Goal: Information Seeking & Learning: Check status

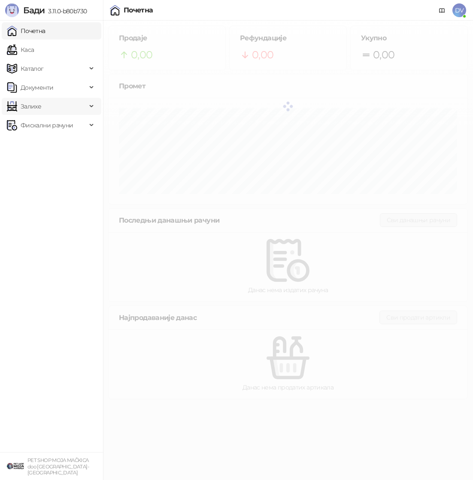
click at [57, 109] on span "Залихе" at bounding box center [47, 106] width 80 height 17
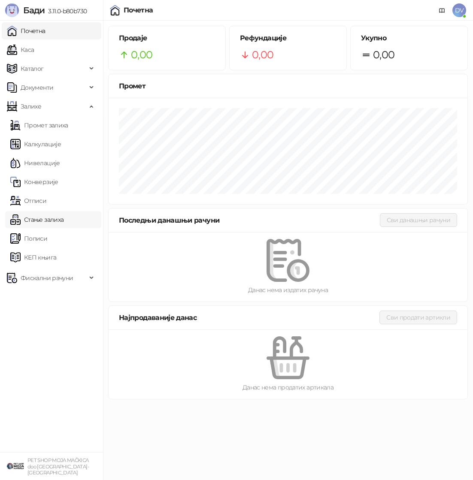
click at [40, 215] on link "Стање залиха" at bounding box center [36, 219] width 53 height 17
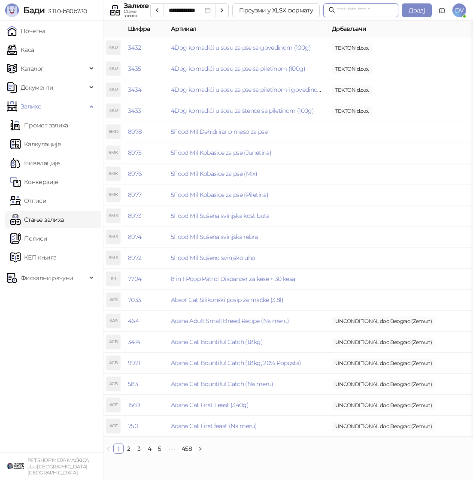
click at [364, 7] on input "text" at bounding box center [365, 10] width 56 height 9
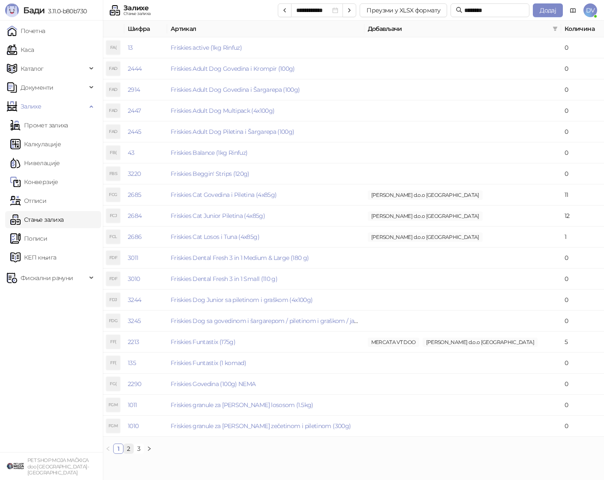
click at [129, 449] on link "2" at bounding box center [128, 448] width 9 height 9
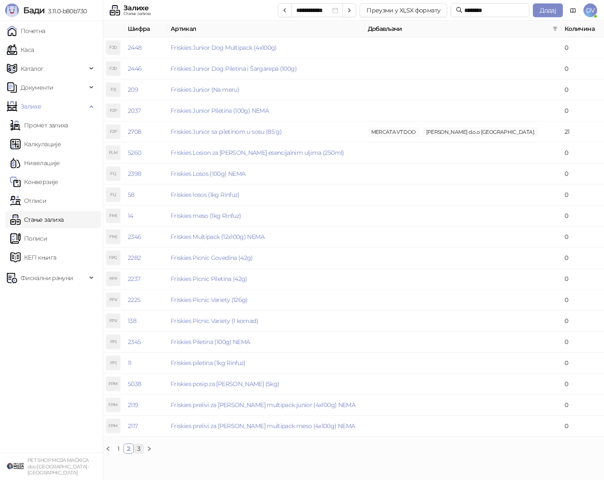
click at [140, 447] on link "3" at bounding box center [138, 448] width 9 height 9
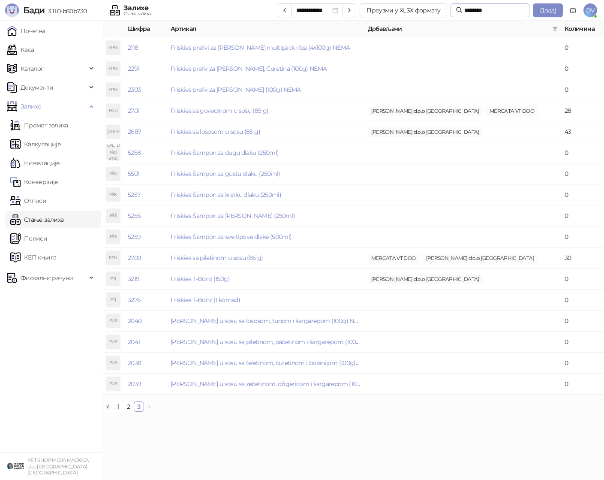
click at [472, 5] on span "********" at bounding box center [490, 10] width 79 height 14
click at [472, 6] on input "********" at bounding box center [494, 10] width 60 height 9
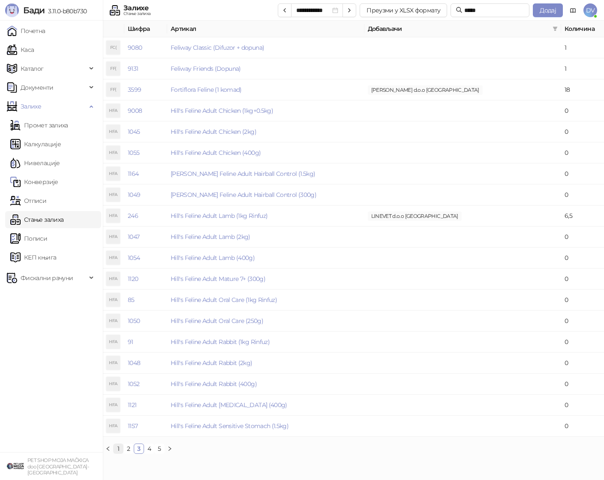
click at [118, 446] on link "1" at bounding box center [118, 448] width 9 height 9
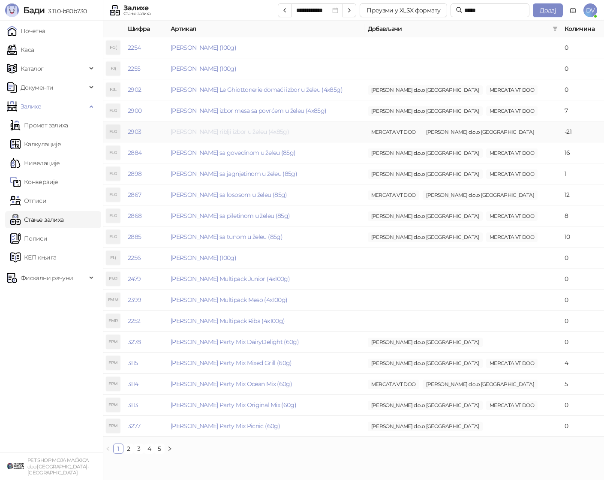
click at [244, 132] on link "[PERSON_NAME] riblji izbor u želeu (4x85g)" at bounding box center [230, 132] width 118 height 8
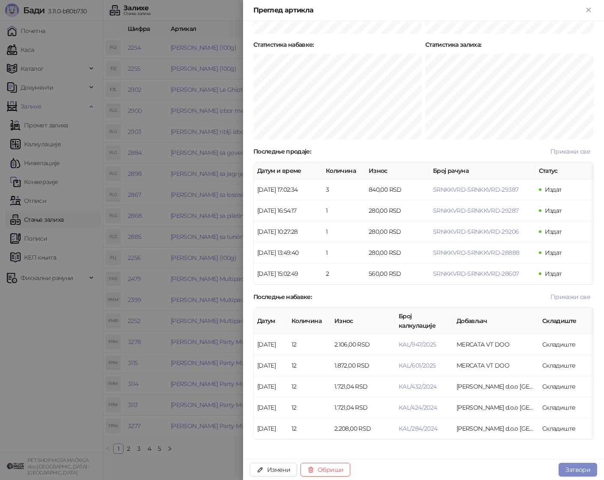
scroll to position [525, 0]
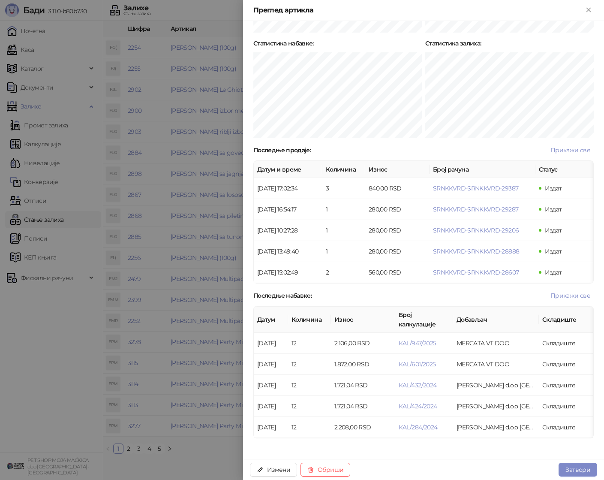
click at [175, 260] on div at bounding box center [302, 240] width 604 height 480
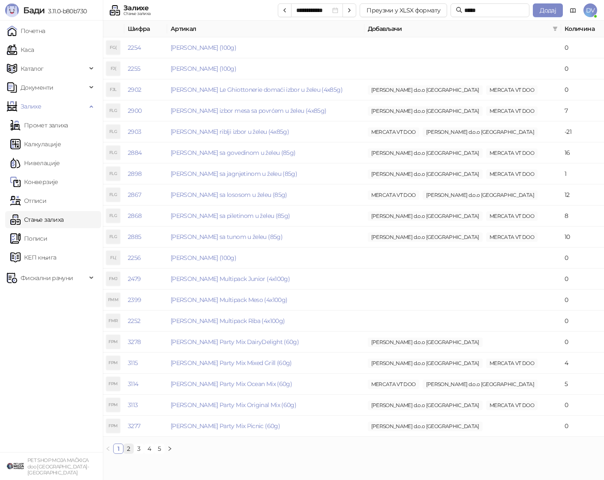
click at [129, 449] on link "2" at bounding box center [128, 448] width 9 height 9
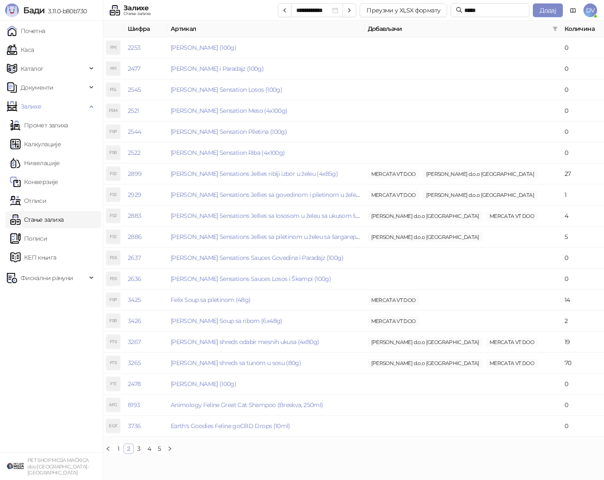
click at [129, 449] on link "2" at bounding box center [128, 448] width 9 height 9
click at [272, 174] on link "[PERSON_NAME] Sensations Jellies riblji izbor u želeu (4x85g)" at bounding box center [254, 174] width 167 height 8
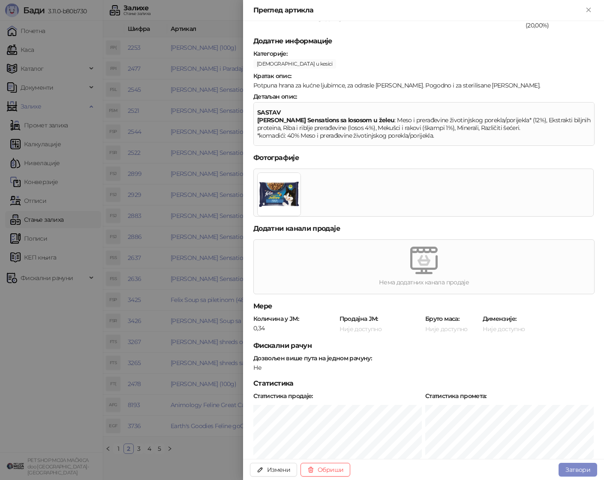
scroll to position [60, 0]
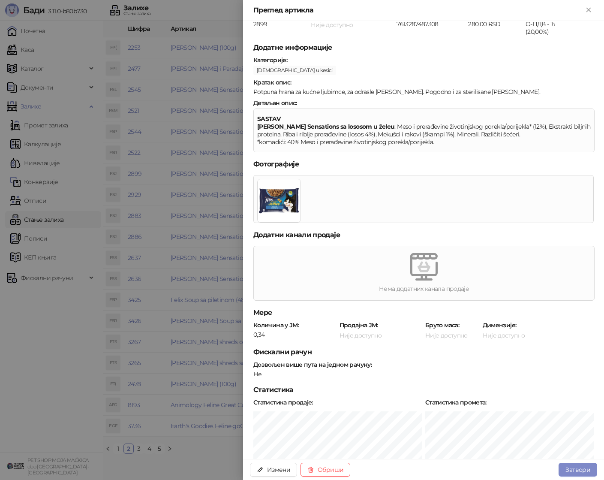
click at [196, 137] on div at bounding box center [302, 240] width 604 height 480
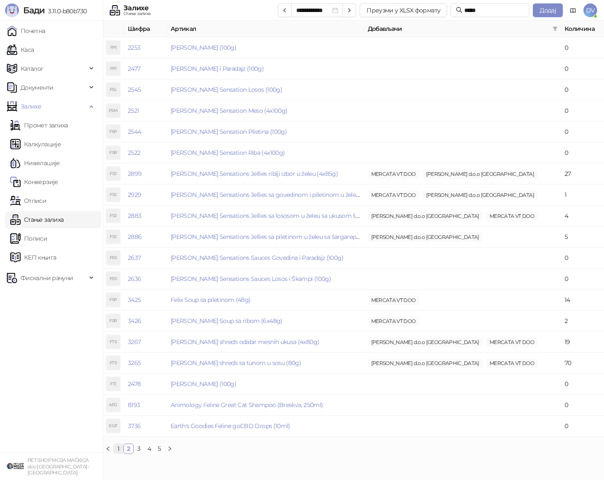
click at [117, 449] on link "1" at bounding box center [118, 448] width 9 height 9
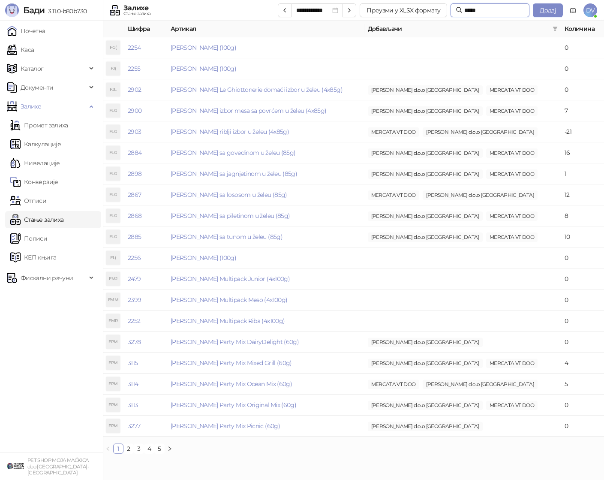
click at [472, 12] on input "*****" at bounding box center [494, 10] width 60 height 9
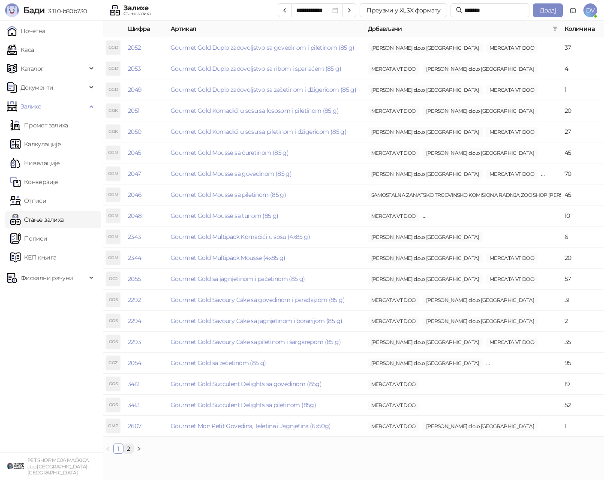
click at [128, 449] on link "2" at bounding box center [128, 448] width 9 height 9
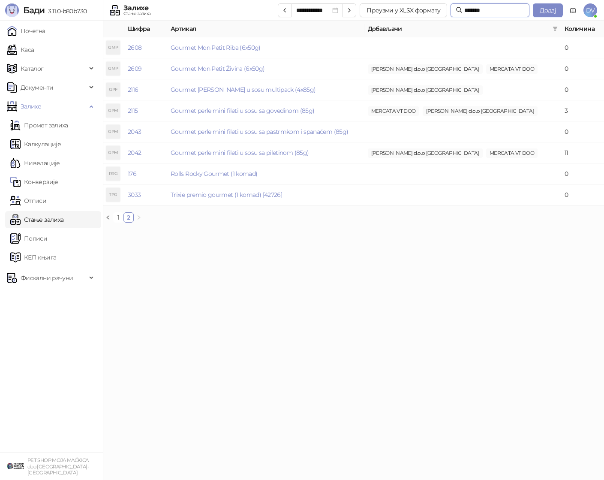
click at [472, 6] on input "*******" at bounding box center [494, 10] width 60 height 9
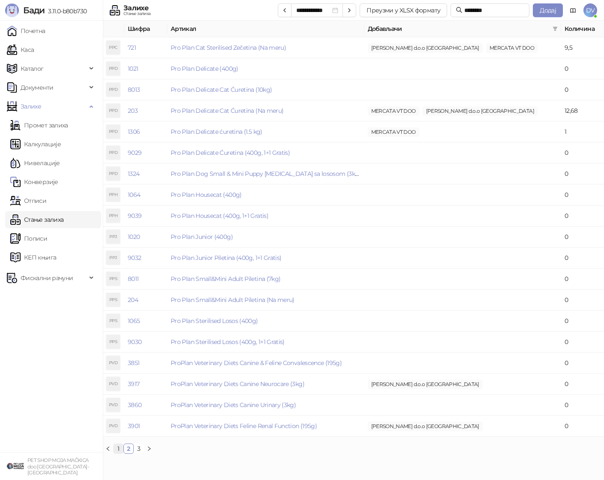
click at [122, 446] on link "1" at bounding box center [118, 448] width 9 height 9
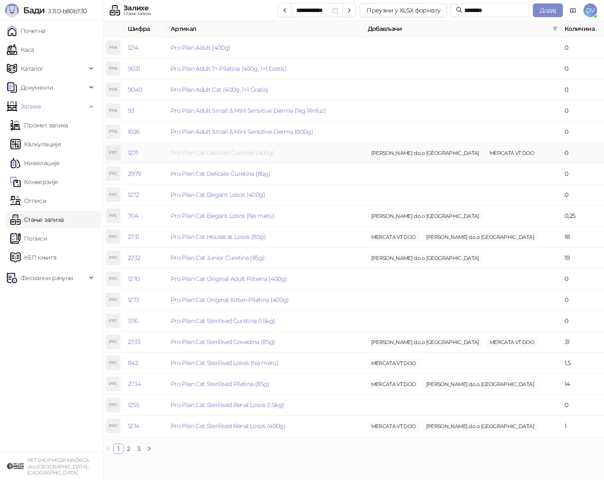
click at [264, 153] on link "Pro Plan Cat Delicate Ćuretina (400g)" at bounding box center [222, 153] width 103 height 8
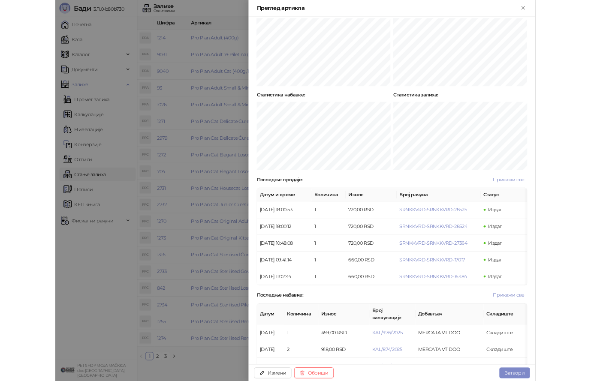
scroll to position [464, 0]
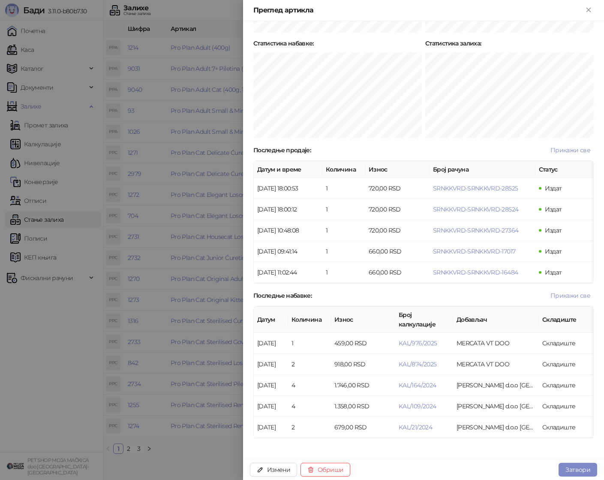
click at [207, 178] on div at bounding box center [302, 240] width 604 height 480
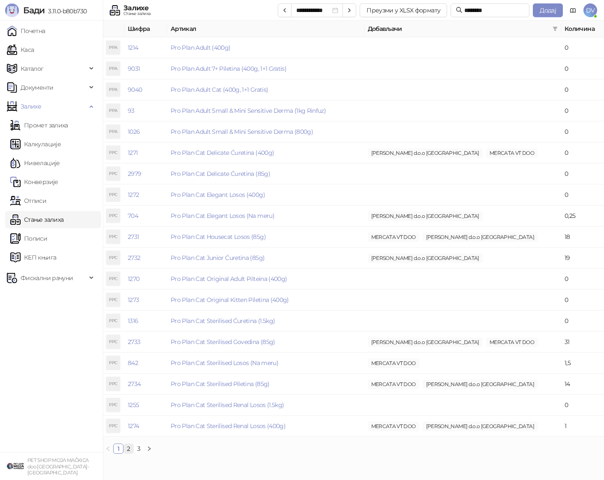
click at [129, 449] on link "2" at bounding box center [128, 448] width 9 height 9
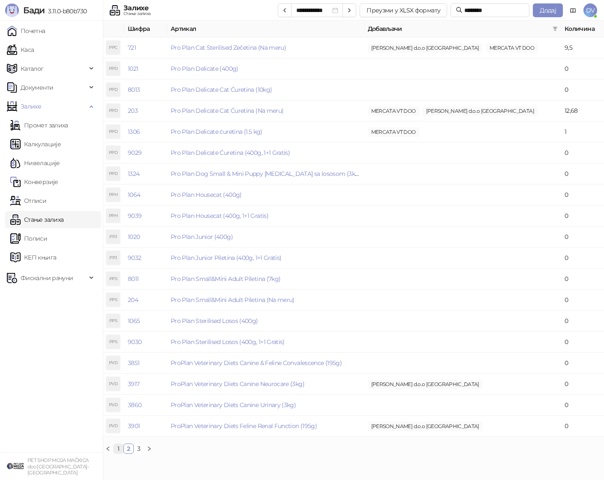
click at [119, 451] on link "1" at bounding box center [118, 448] width 9 height 9
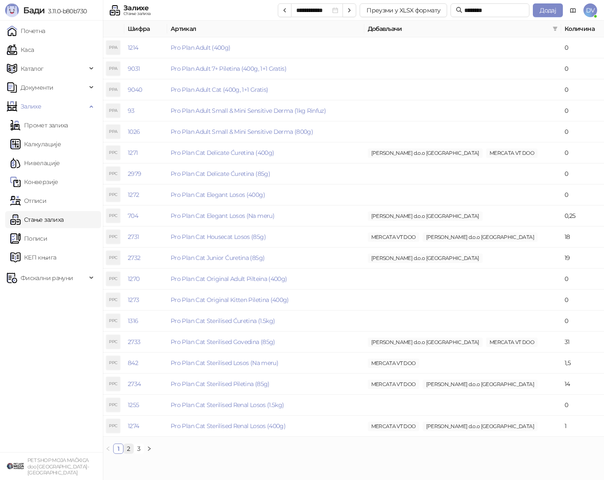
click at [132, 449] on link "2" at bounding box center [128, 448] width 9 height 9
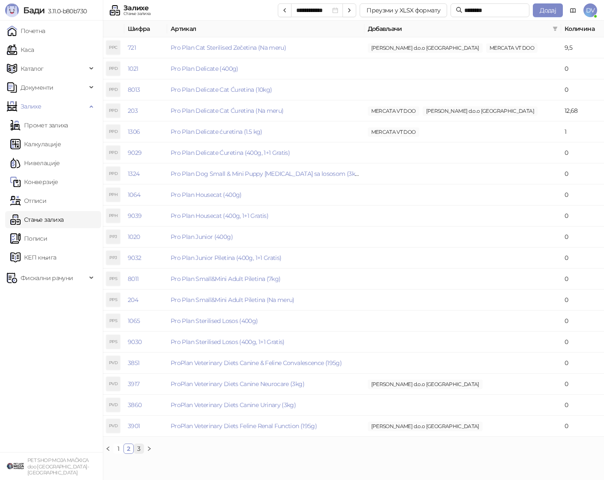
click at [139, 448] on link "3" at bounding box center [138, 448] width 9 height 9
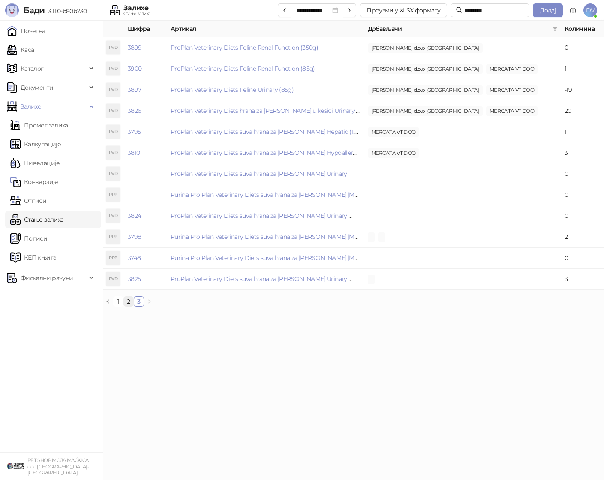
click at [124, 305] on link "2" at bounding box center [128, 301] width 9 height 9
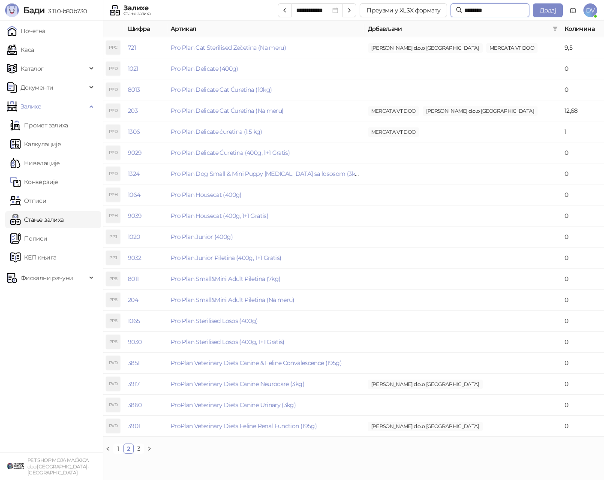
click at [472, 14] on input "********" at bounding box center [494, 10] width 60 height 9
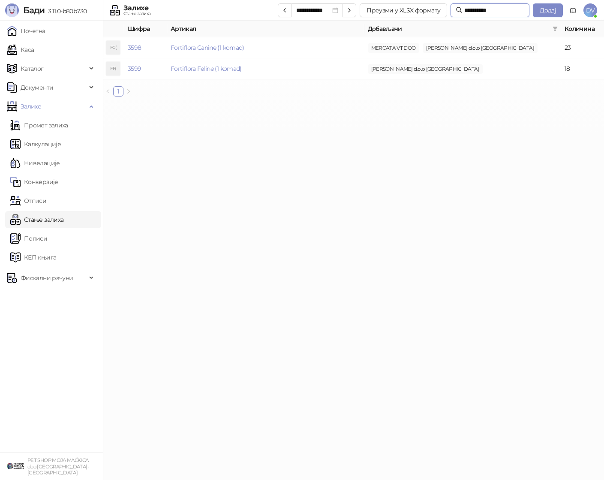
type input "**********"
